Goal: Information Seeking & Learning: Understand process/instructions

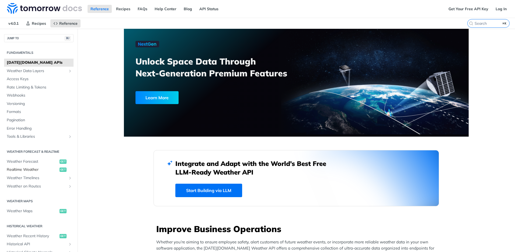
scroll to position [18, 0]
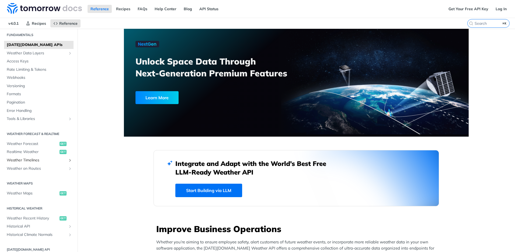
click at [33, 161] on span "Weather Timelines" at bounding box center [37, 160] width 60 height 5
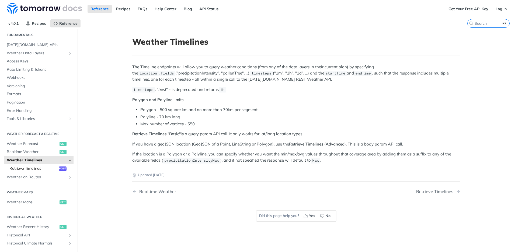
click at [28, 170] on span "Retrieve Timelines" at bounding box center [33, 168] width 48 height 5
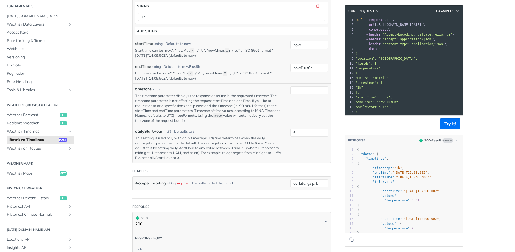
scroll to position [223, 0]
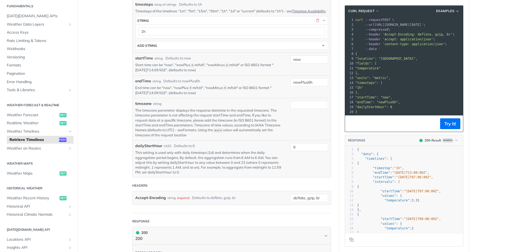
click at [190, 132] on link "Formats" at bounding box center [189, 130] width 13 height 4
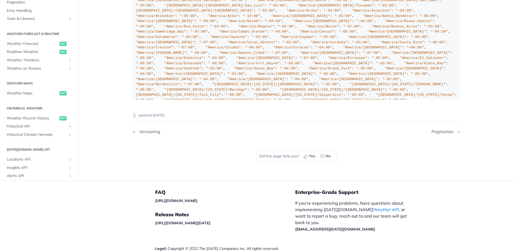
scroll to position [572, 0]
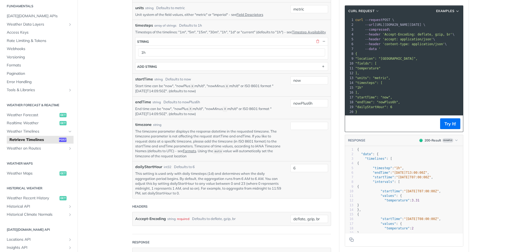
scroll to position [209, 0]
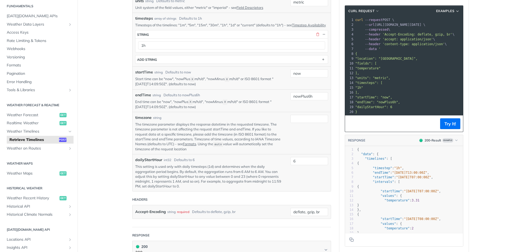
click at [111, 98] on main "JUMP TO ⌘/ Fundamentals [DATE][DOMAIN_NAME] APIs Weather Data Layers Core Proba…" at bounding box center [257, 162] width 515 height 684
click at [188, 146] on link "Formats" at bounding box center [189, 144] width 13 height 4
